Goal: Contribute content: Contribute content

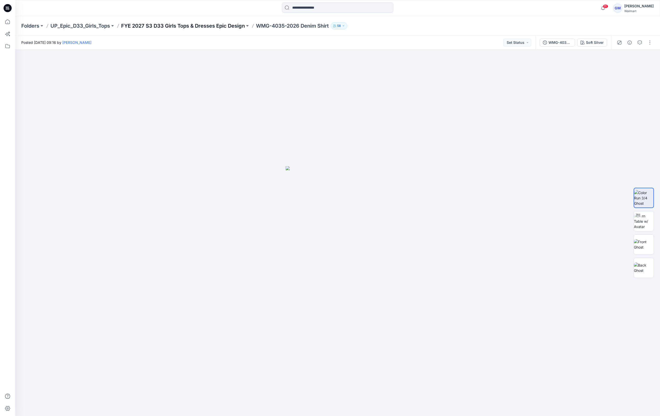
click at [191, 27] on p "FYE 2027 S3 D33 Girls Tops & Dresses Epic Design" at bounding box center [183, 25] width 124 height 7
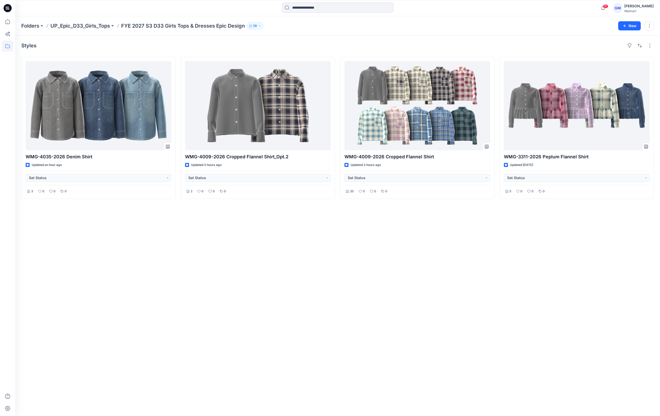
click at [163, 284] on div "Styles WMG-4035-2026 Denim Shirt Updated an hour ago Set Status 3 0 0 0 WMG-400…" at bounding box center [337, 225] width 644 height 380
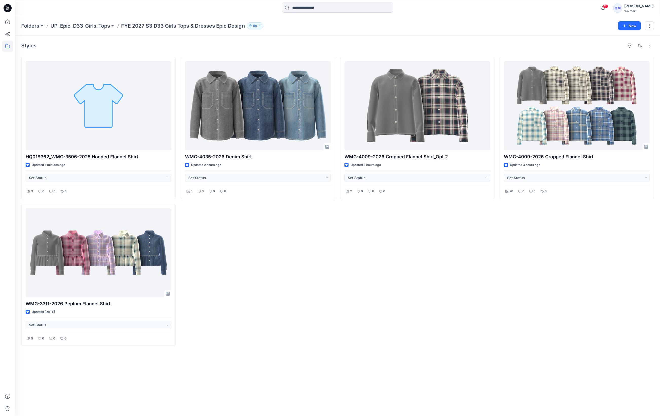
click at [630, 381] on div "Styles HQ018362_WMG-3506-2025 Hooded Flannel Shirt Updated 5 minutes ago Set St…" at bounding box center [337, 225] width 644 height 380
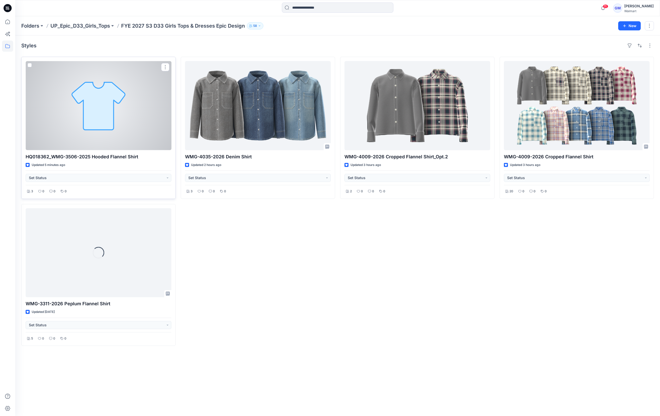
click at [135, 128] on div at bounding box center [99, 105] width 146 height 89
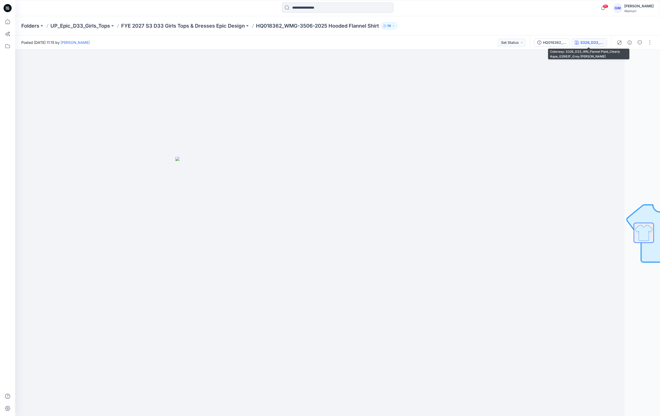
click at [592, 41] on div "S326_D33_WN_Flannel Plaid_Clearly Aqua_G2982F_Grey Heather Hood" at bounding box center [591, 43] width 23 height 6
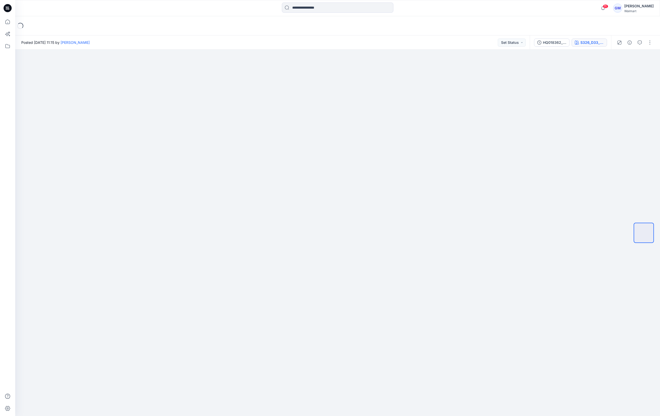
click at [584, 38] on button "S326_D33_WN_Flannel Plaid_Clearly Aqua_G2982F_Grey [PERSON_NAME]" at bounding box center [588, 42] width 35 height 8
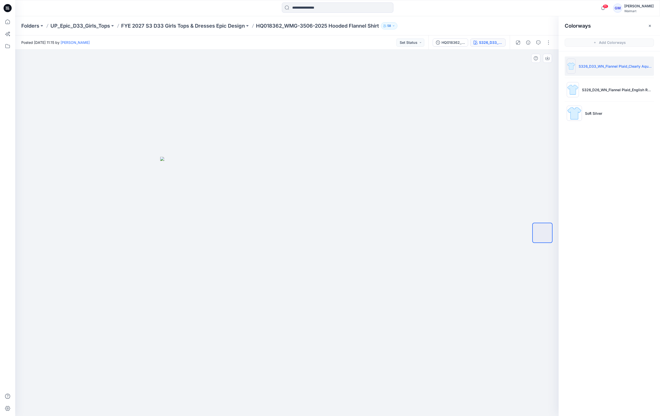
click at [415, 149] on div at bounding box center [286, 233] width 543 height 366
click at [230, 321] on div at bounding box center [286, 233] width 543 height 366
click at [183, 142] on div at bounding box center [286, 233] width 543 height 366
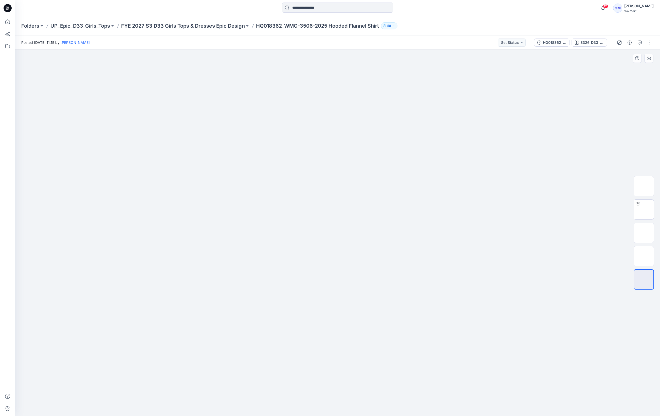
click at [470, 233] on div at bounding box center [337, 233] width 644 height 366
click at [442, 319] on div at bounding box center [337, 233] width 644 height 366
click at [643, 209] on img at bounding box center [643, 209] width 0 height 0
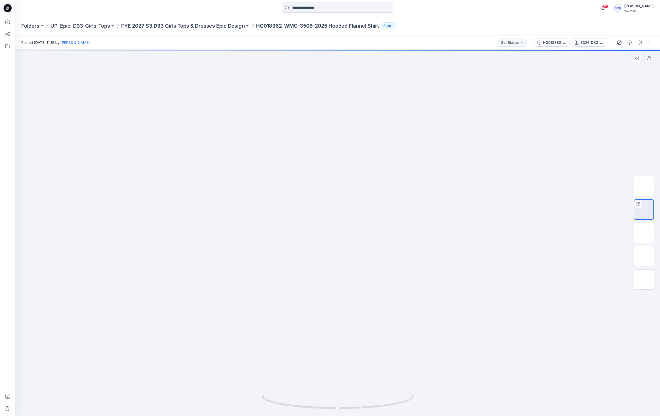
drag, startPoint x: 418, startPoint y: 293, endPoint x: 417, endPoint y: 331, distance: 38.8
drag, startPoint x: 407, startPoint y: 406, endPoint x: 421, endPoint y: 406, distance: 14.2
click at [421, 406] on div at bounding box center [337, 233] width 644 height 366
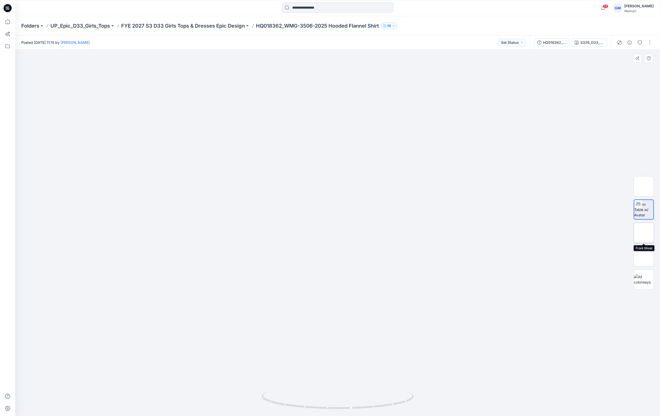
click at [643, 233] on img at bounding box center [643, 233] width 0 height 0
click at [474, 131] on div at bounding box center [337, 233] width 644 height 366
click at [647, 43] on button "button" at bounding box center [649, 42] width 8 height 8
click at [625, 69] on button "Edit" at bounding box center [628, 68] width 47 height 9
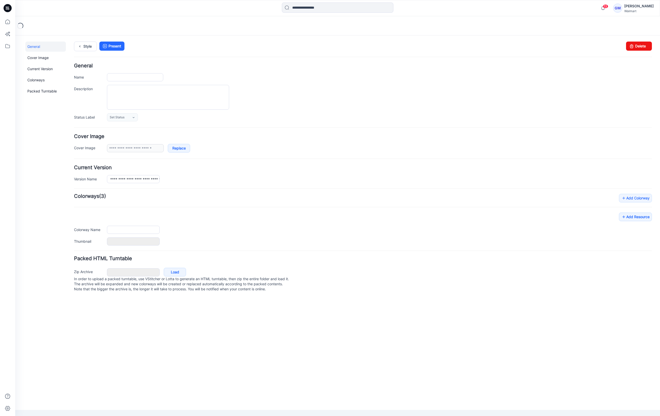
type input "**********"
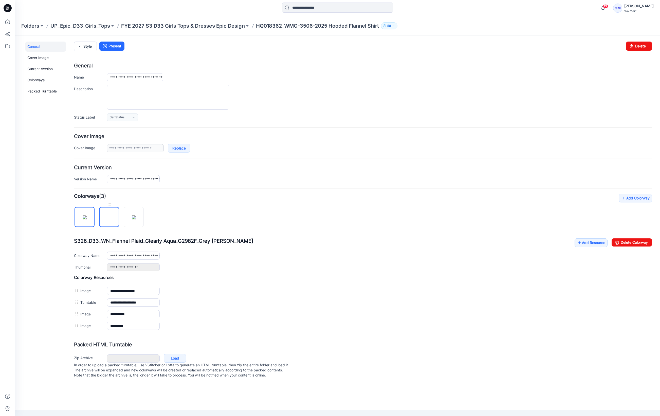
click at [111, 219] on img at bounding box center [109, 217] width 4 height 4
click at [626, 242] on link "Delete Colorway" at bounding box center [631, 242] width 40 height 8
click at [86, 219] on img at bounding box center [85, 217] width 4 height 4
click at [623, 244] on link "Delete Colorway" at bounding box center [631, 242] width 40 height 8
type input "**********"
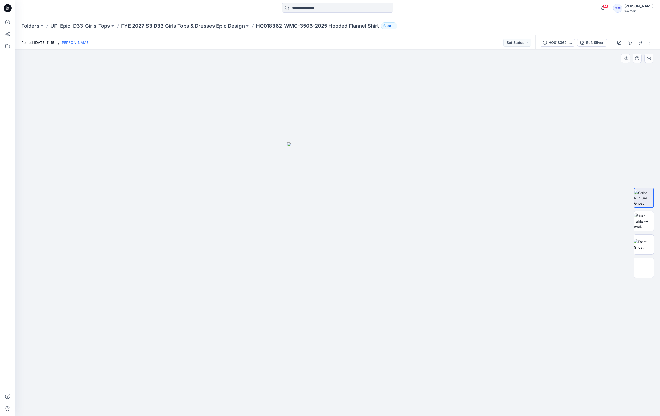
click at [183, 250] on div at bounding box center [337, 233] width 644 height 366
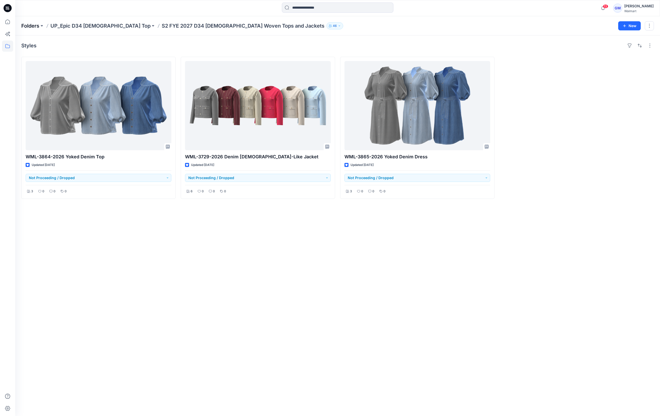
click at [30, 24] on p "Folders" at bounding box center [30, 25] width 18 height 7
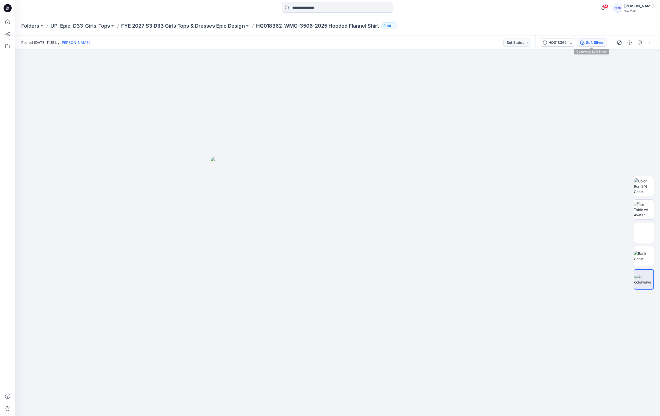
click at [598, 41] on div "Soft Silver" at bounding box center [595, 43] width 18 height 6
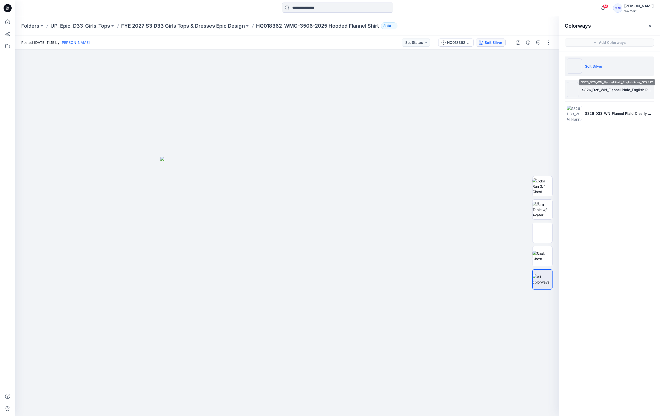
click at [605, 84] on li "S326_D26_WN_Flannel Plaid_English Rose_G2981C" at bounding box center [608, 89] width 89 height 19
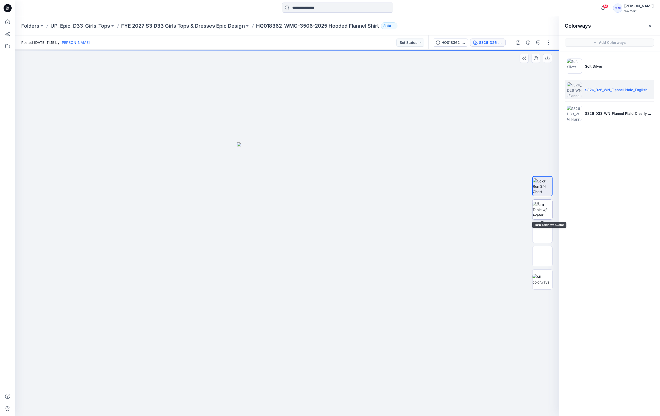
click at [544, 215] on img at bounding box center [542, 210] width 20 height 16
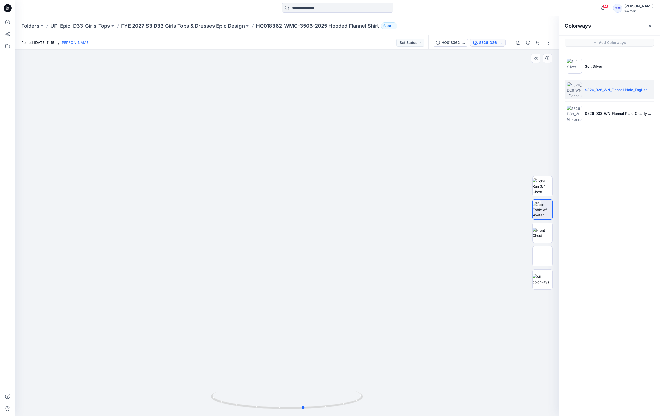
drag, startPoint x: 327, startPoint y: 411, endPoint x: 190, endPoint y: 411, distance: 137.3
click at [190, 411] on div at bounding box center [286, 233] width 543 height 366
click at [545, 231] on img at bounding box center [542, 232] width 20 height 11
click at [605, 106] on li "S326_D33_WN_Flannel Plaid_Clearly Aqua_G2982F_Grey Heather Hood" at bounding box center [608, 113] width 89 height 19
click at [601, 113] on p "S326_D33_WN_Flannel Plaid_Clearly Aqua_G2982F_Grey Heather Hood" at bounding box center [618, 113] width 67 height 5
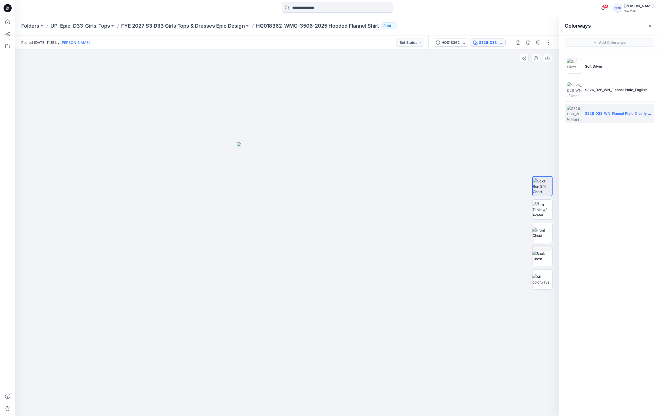
click at [365, 212] on div at bounding box center [286, 233] width 543 height 366
click at [550, 44] on button "button" at bounding box center [548, 42] width 8 height 8
click at [513, 68] on p "Edit" at bounding box center [516, 68] width 6 height 5
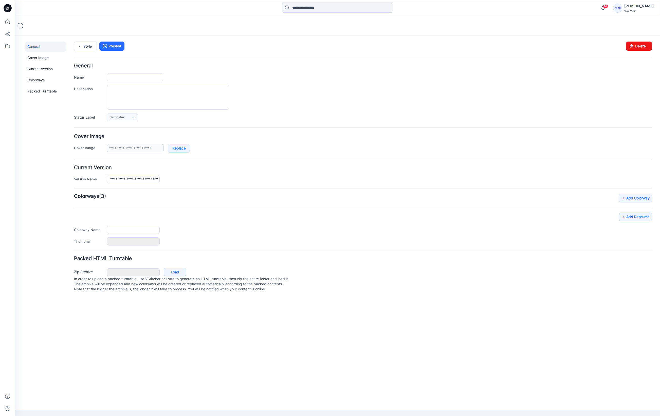
type input "**********"
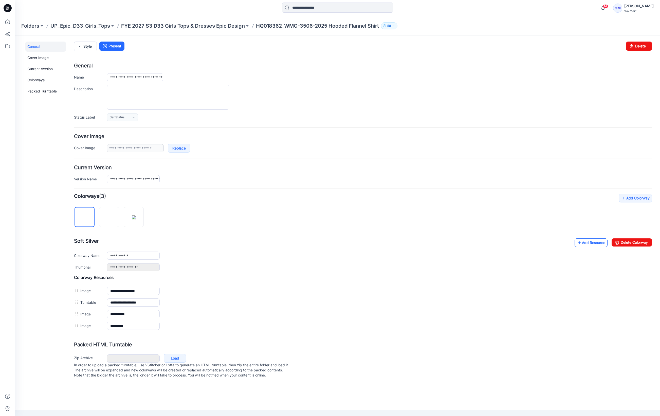
click at [594, 247] on link "Add Resource" at bounding box center [590, 242] width 33 height 9
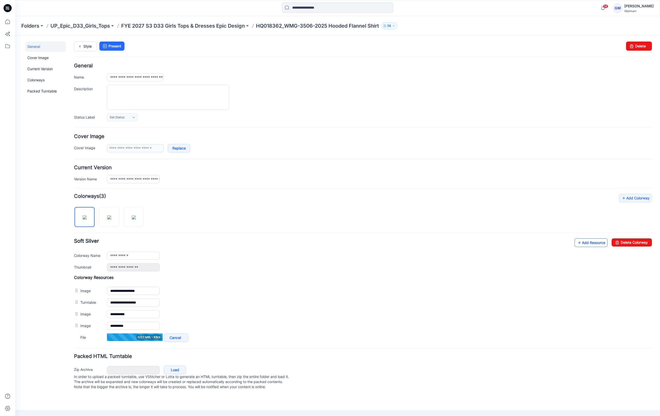
click at [589, 241] on link "Add Resource" at bounding box center [590, 242] width 33 height 9
click at [581, 245] on icon at bounding box center [578, 243] width 5 height 8
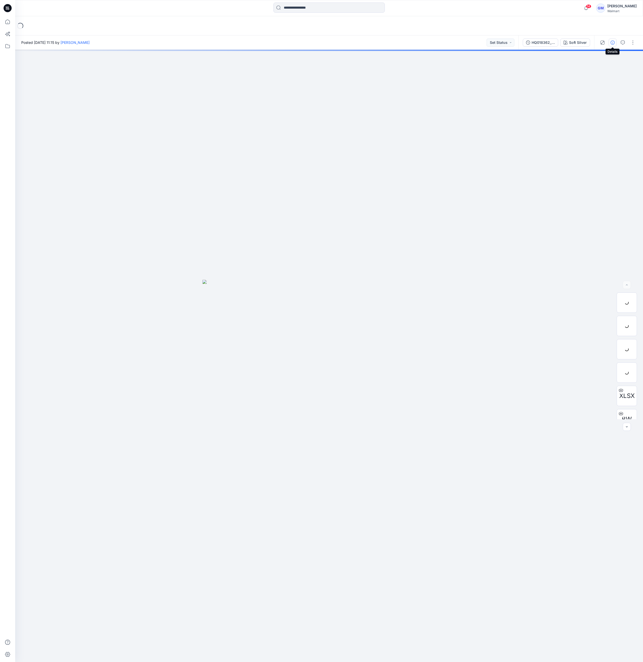
click at [612, 42] on icon "button" at bounding box center [613, 43] width 4 height 4
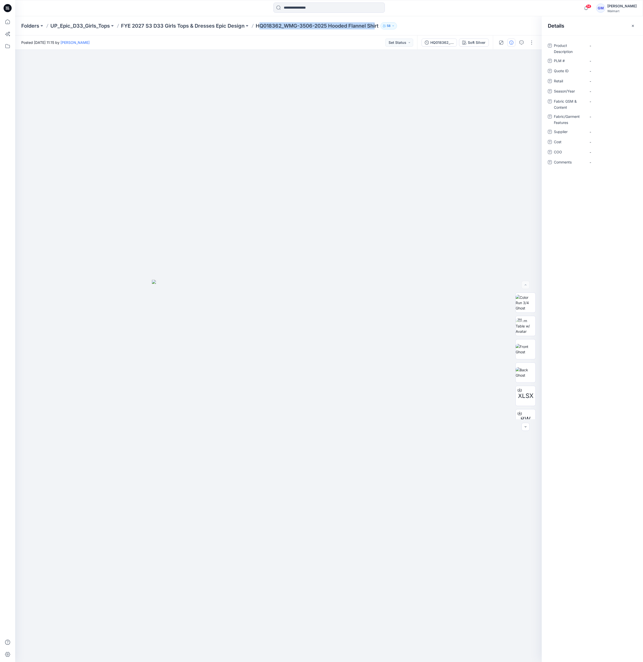
drag, startPoint x: 260, startPoint y: 26, endPoint x: 378, endPoint y: 23, distance: 118.3
click at [378, 23] on p "HQ018362_WMG-3506-2025 Hooded Flannel Shirt" at bounding box center [317, 25] width 123 height 7
click at [297, 26] on p "HQ018362_WMG-3506-2025 Hooded Flannel Shirt" at bounding box center [317, 25] width 123 height 7
drag, startPoint x: 331, startPoint y: 24, endPoint x: 408, endPoint y: 24, distance: 77.5
click at [408, 24] on div "Folders UP_Epic_D33_Girls_Tops FYE 2027 S3 D33 Girls Tops & Dresses Epic Design…" at bounding box center [309, 25] width 576 height 7
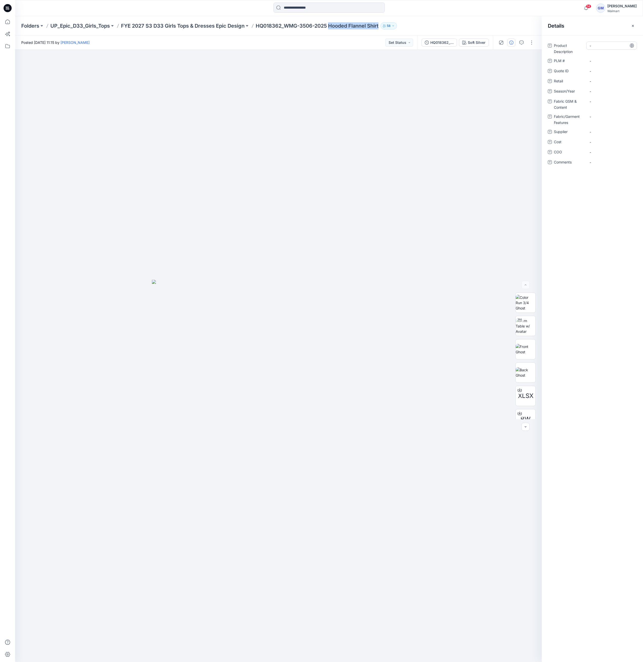
copy div "Hooded Flannel Shirt 58"
click at [615, 46] on Description "-" at bounding box center [612, 45] width 44 height 5
type textarea "**********"
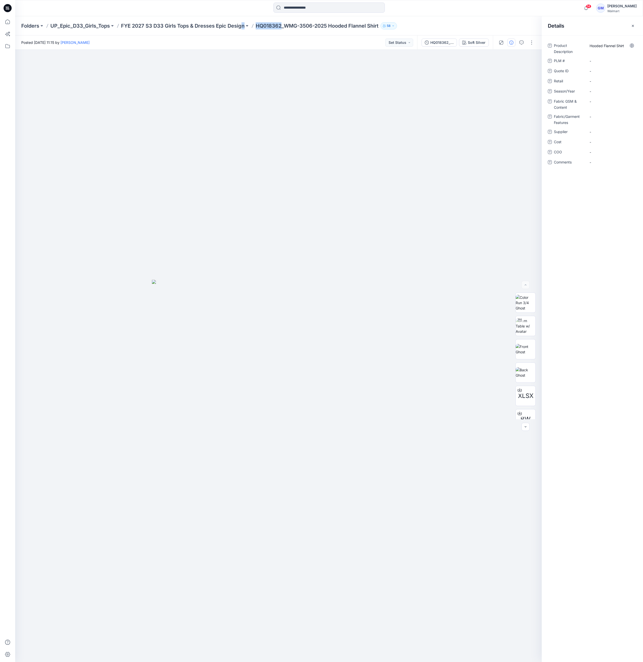
drag, startPoint x: 282, startPoint y: 26, endPoint x: 243, endPoint y: 29, distance: 39.2
click at [243, 29] on div "Folders UP_Epic_D33_Girls_Tops FYE 2027 S3 D33 Girls Tops & Dresses Epic Design…" at bounding box center [329, 25] width 628 height 19
drag, startPoint x: 243, startPoint y: 29, endPoint x: 232, endPoint y: 53, distance: 26.2
click at [228, 74] on div at bounding box center [278, 356] width 527 height 612
click at [262, 31] on div "Folders UP_Epic_D33_Girls_Tops FYE 2027 S3 D33 Girls Tops & Dresses Epic Design…" at bounding box center [329, 25] width 628 height 19
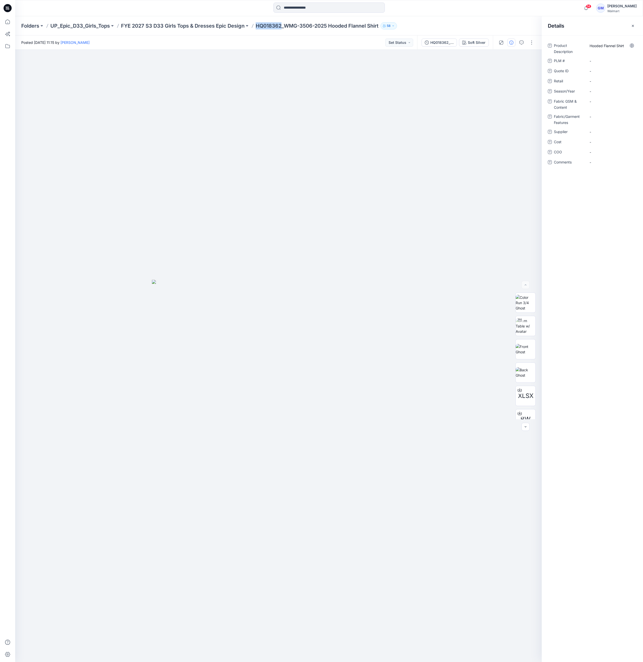
drag, startPoint x: 257, startPoint y: 25, endPoint x: 283, endPoint y: 25, distance: 26.1
click at [283, 25] on div "Folders UP_Epic_D33_Girls_Tops FYE 2027 S3 D33 Girls Tops & Dresses Epic Design…" at bounding box center [309, 25] width 576 height 7
copy p "HQ018362"
click at [603, 59] on \ "-" at bounding box center [612, 60] width 44 height 5
type textarea "********"
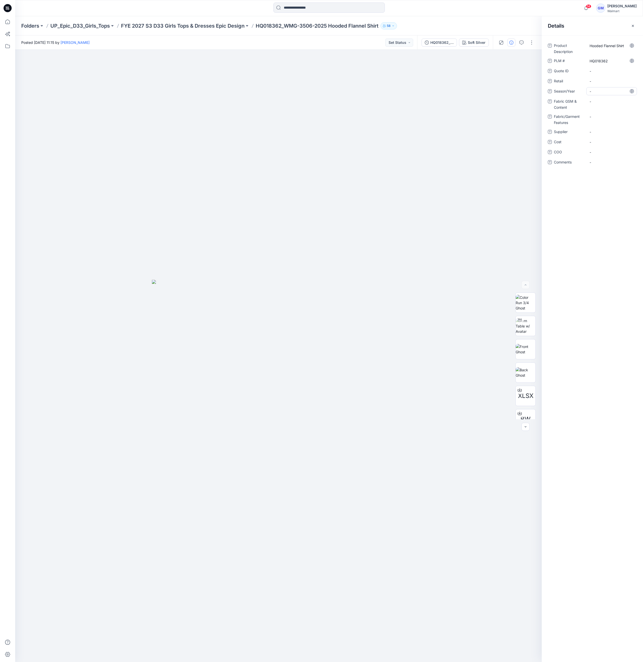
click at [598, 94] on span "-" at bounding box center [612, 91] width 44 height 5
type textarea "**********"
click at [601, 100] on Content "-" at bounding box center [612, 101] width 44 height 5
type textarea "**********"
click at [606, 105] on Content "Shell: 100% BCI Cotton," at bounding box center [612, 103] width 44 height 11
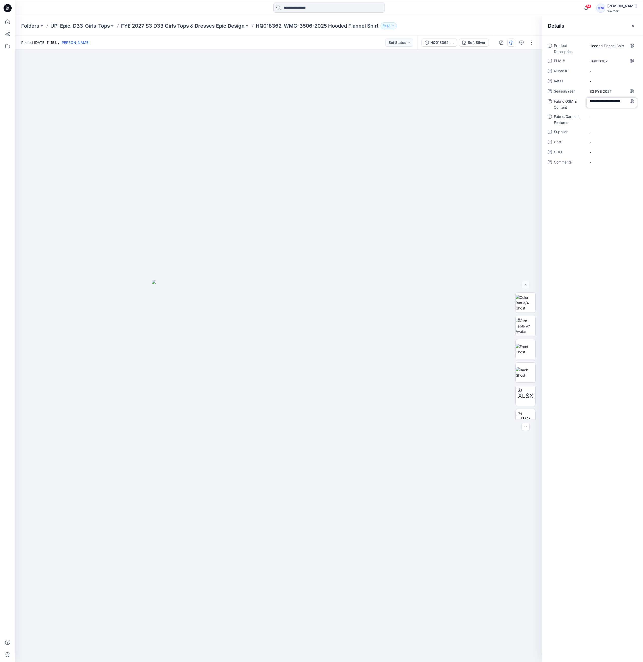
type textarea "**********"
click at [602, 109] on Content "Shell: 100% BCI Cotton, Yarn-Dyed Flannel, brushed, 165gsm 4.86oz BW" at bounding box center [612, 106] width 44 height 16
click at [621, 110] on textarea "**********" at bounding box center [612, 105] width 51 height 16
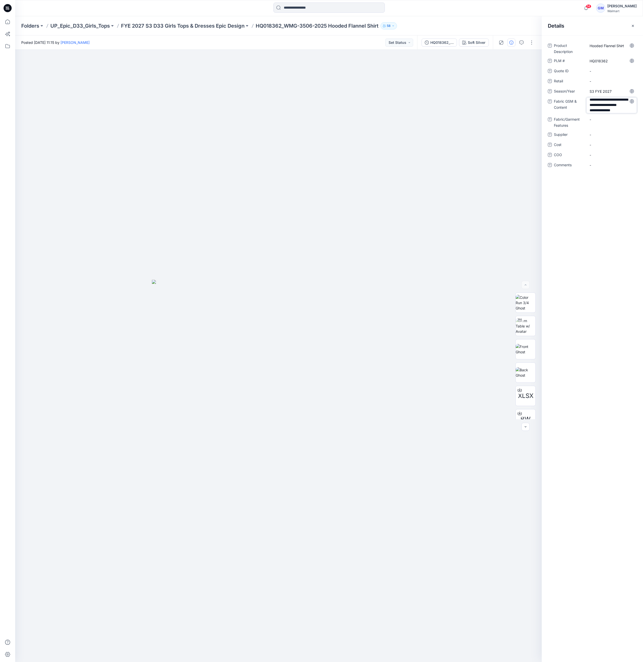
click at [625, 109] on textarea "**********" at bounding box center [612, 105] width 51 height 16
type textarea "**********"
click at [601, 141] on span "-" at bounding box center [612, 140] width 44 height 5
type textarea "****"
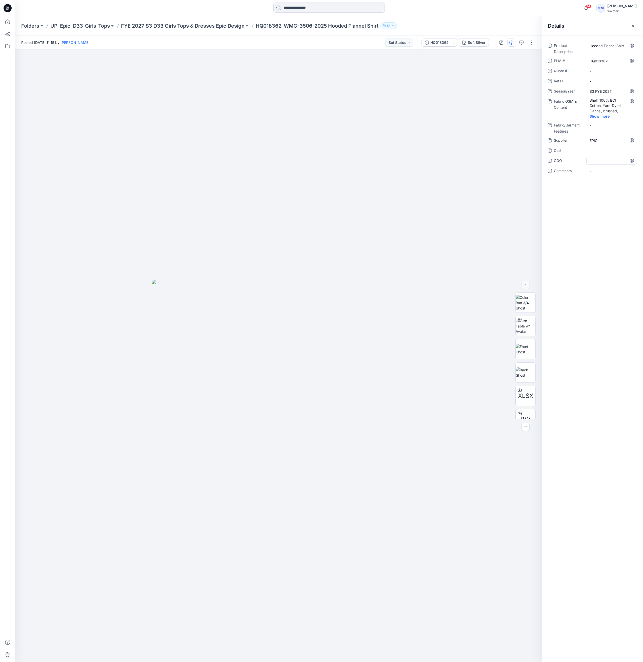
click at [603, 162] on span "-" at bounding box center [612, 160] width 44 height 5
type textarea "**"
click at [237, 29] on div "Folders UP_Epic_D33_Girls_Tops FYE 2027 S3 D33 Girls Tops & Dresses Epic Design…" at bounding box center [329, 25] width 628 height 19
click at [237, 25] on p "FYE 2027 S3 D33 Girls Tops & Dresses Epic Design" at bounding box center [183, 25] width 124 height 7
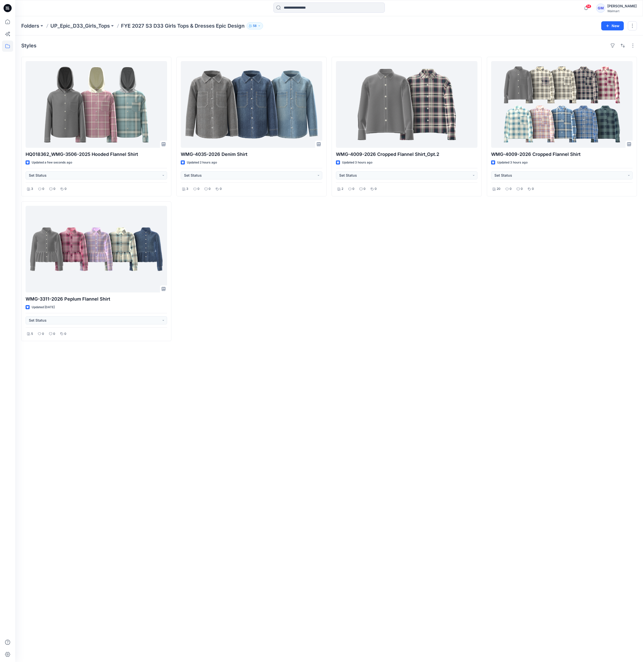
click at [528, 645] on div "Styles HQ018362_WMG-3506-2025 Hooded Flannel Shirt Updated a few seconds ago Se…" at bounding box center [329, 348] width 628 height 626
